Goal: Information Seeking & Learning: Understand process/instructions

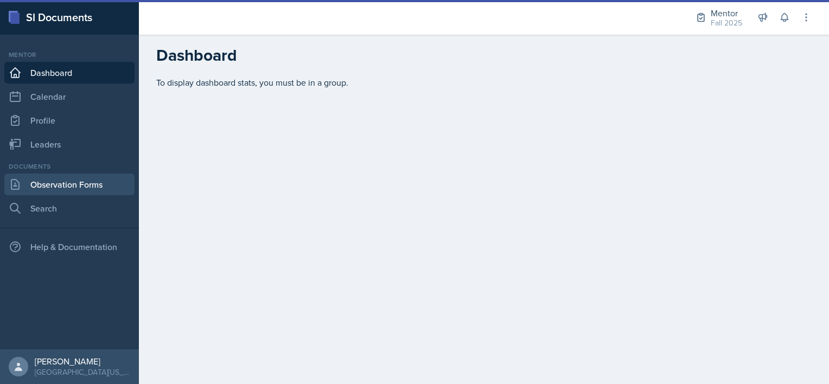
click at [65, 185] on link "Observation Forms" at bounding box center [69, 185] width 130 height 22
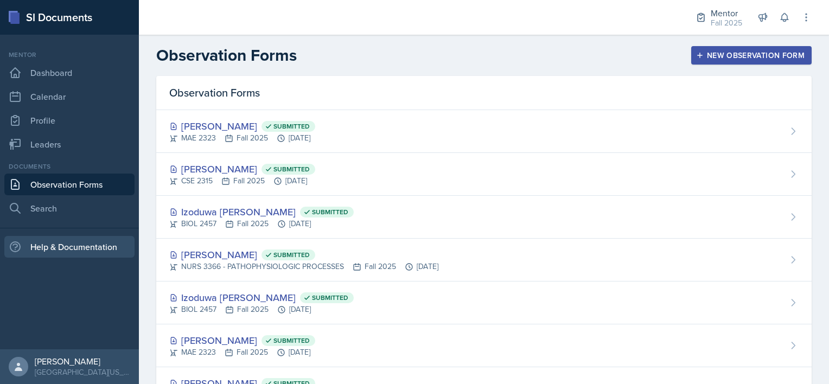
click at [49, 244] on div "Help & Documentation" at bounding box center [69, 247] width 130 height 22
